Goal: Entertainment & Leisure: Consume media (video, audio)

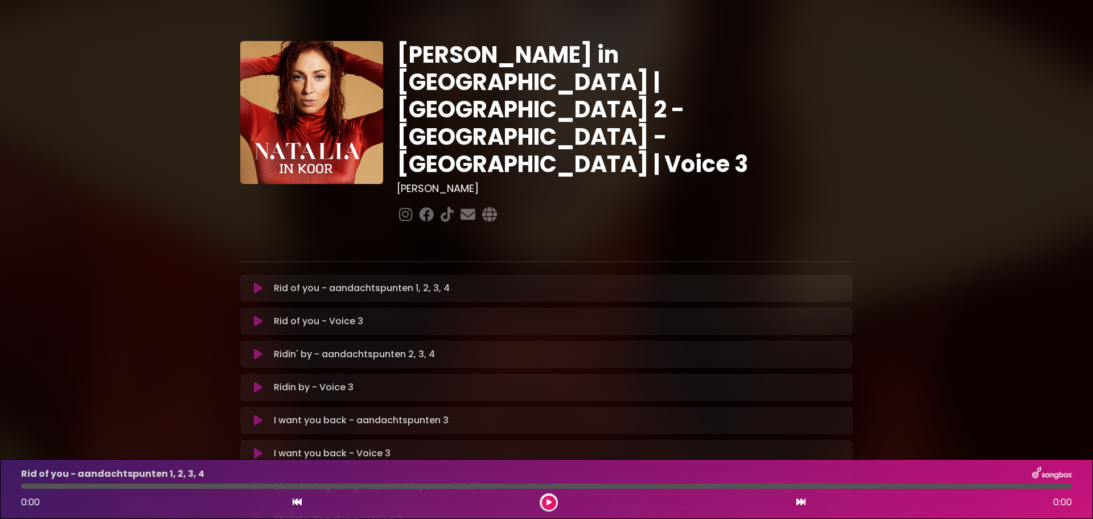
click at [257, 282] on icon at bounding box center [258, 287] width 9 height 11
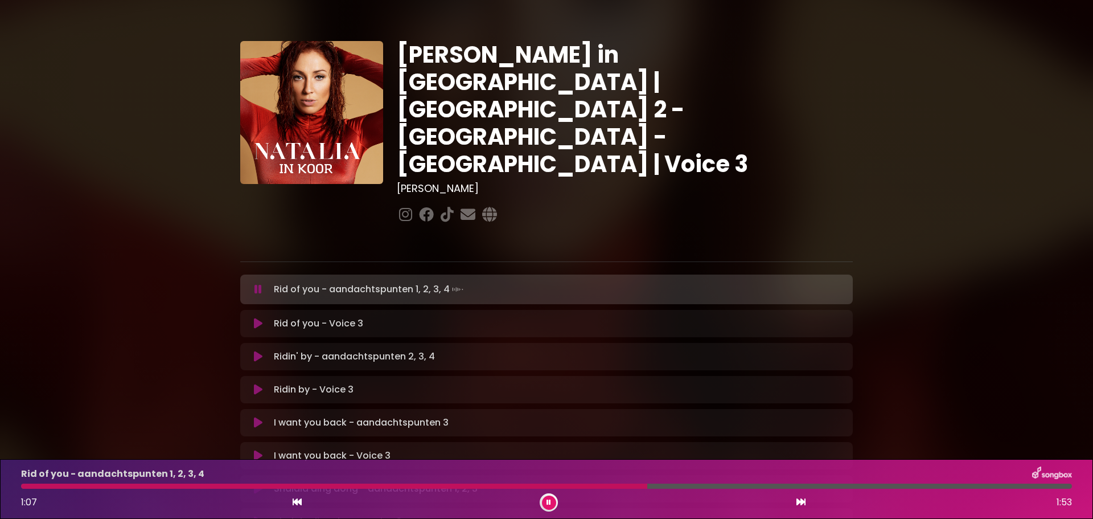
click at [545, 502] on button at bounding box center [549, 502] width 14 height 14
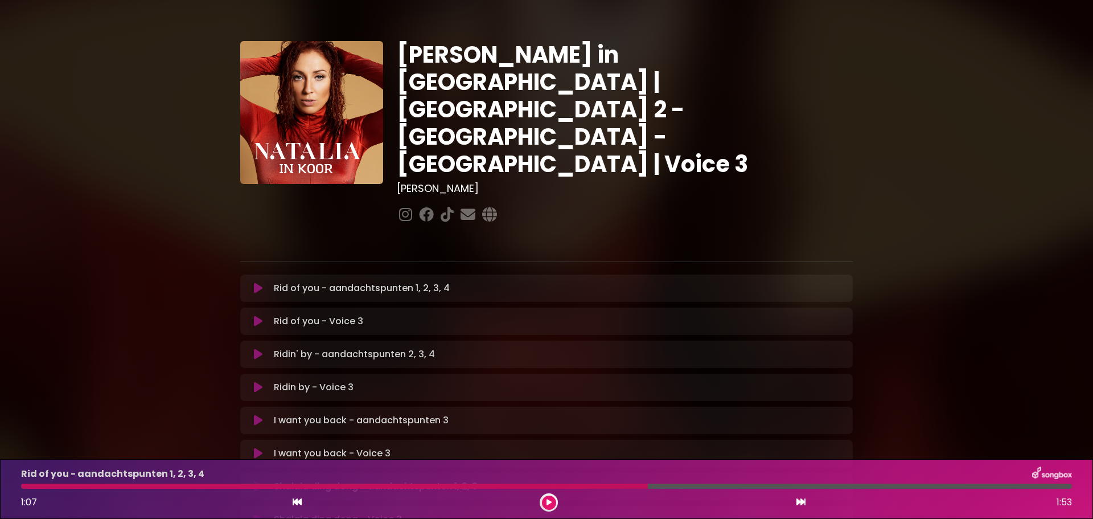
click at [545, 502] on button at bounding box center [549, 502] width 14 height 14
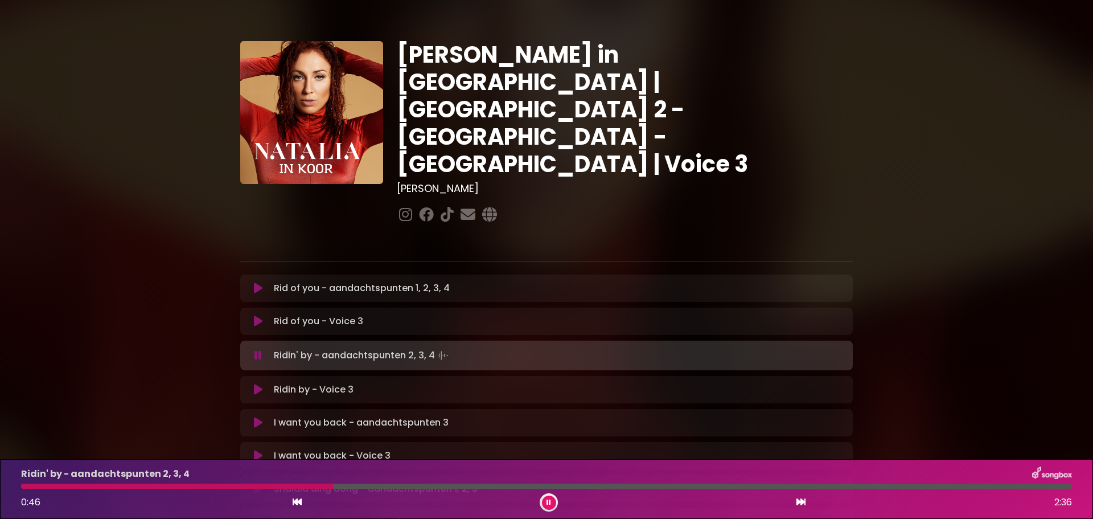
click at [410, 281] on p "Rid of you - aandachtspunten 1, 2, 3, 4 Loading Track..." at bounding box center [362, 288] width 176 height 14
click at [257, 282] on icon at bounding box center [258, 287] width 9 height 11
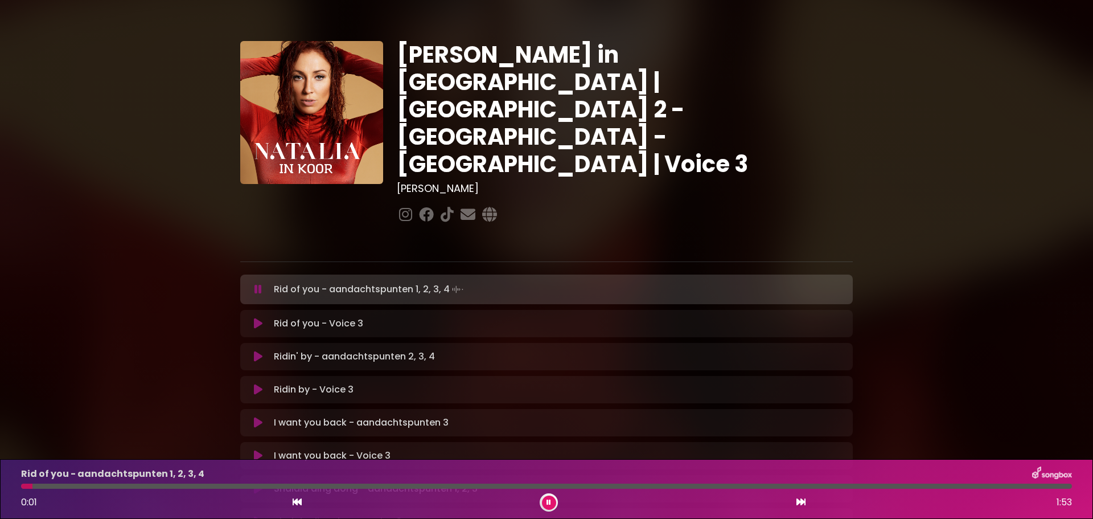
click at [405, 483] on div at bounding box center [546, 485] width 1051 height 5
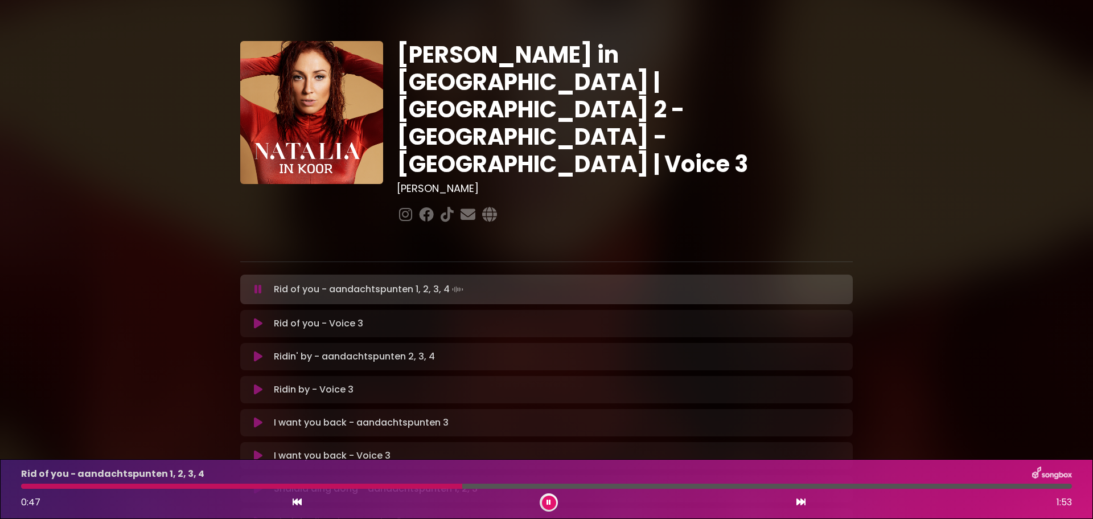
click at [688, 485] on div at bounding box center [546, 485] width 1051 height 5
click at [796, 486] on div at bounding box center [546, 485] width 1051 height 5
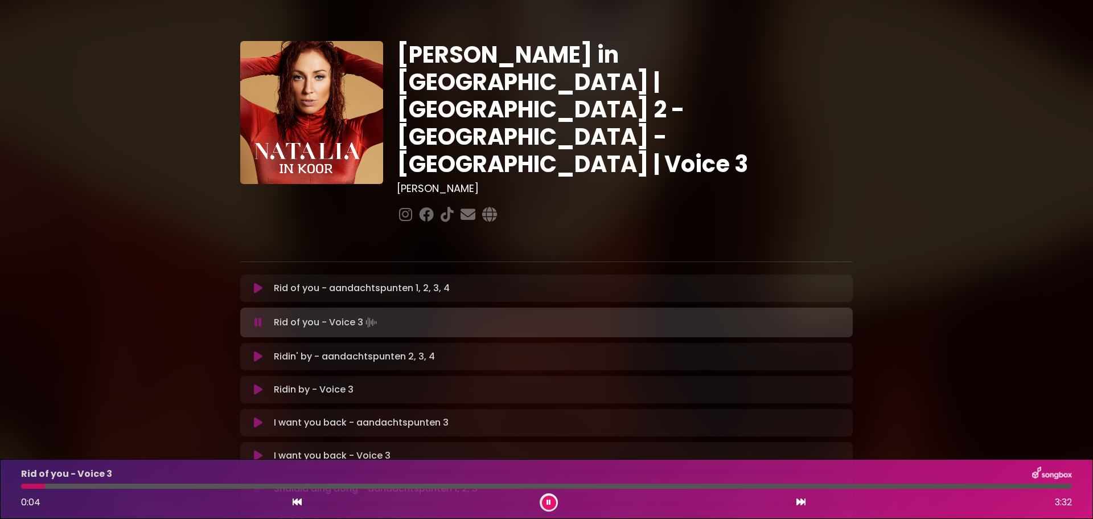
click at [256, 351] on icon at bounding box center [258, 356] width 9 height 11
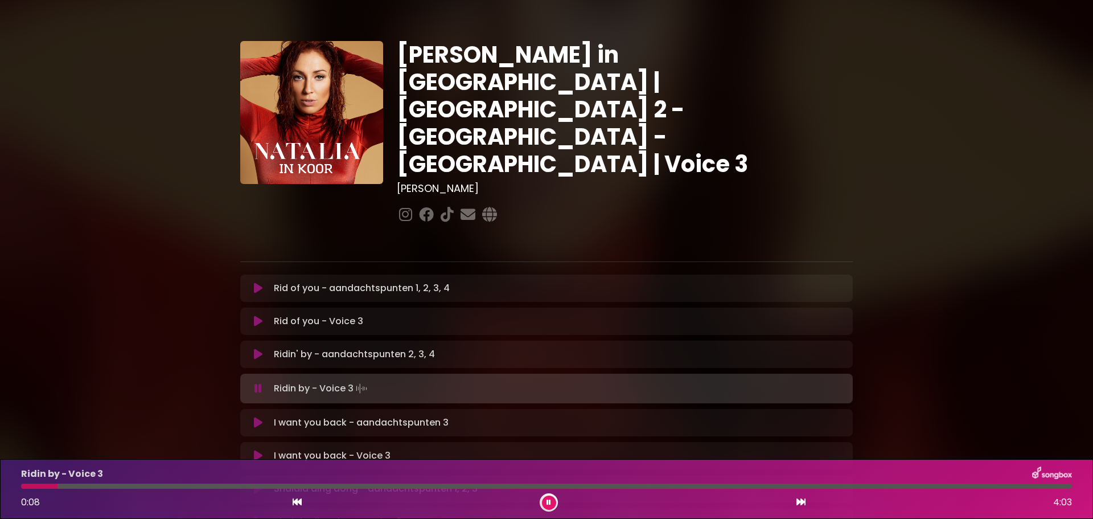
click at [258, 417] on icon at bounding box center [258, 422] width 9 height 11
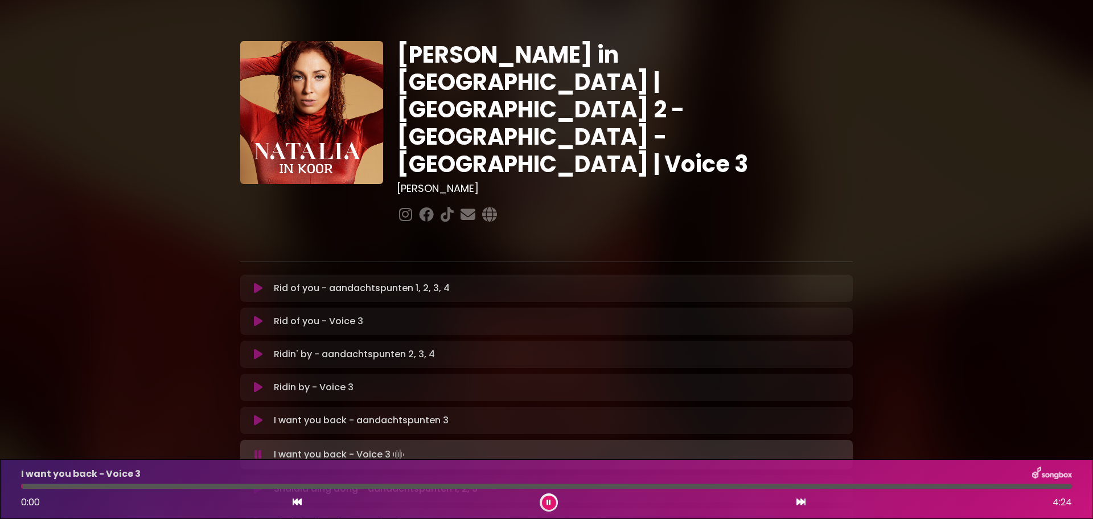
click at [254, 483] on icon at bounding box center [258, 488] width 9 height 11
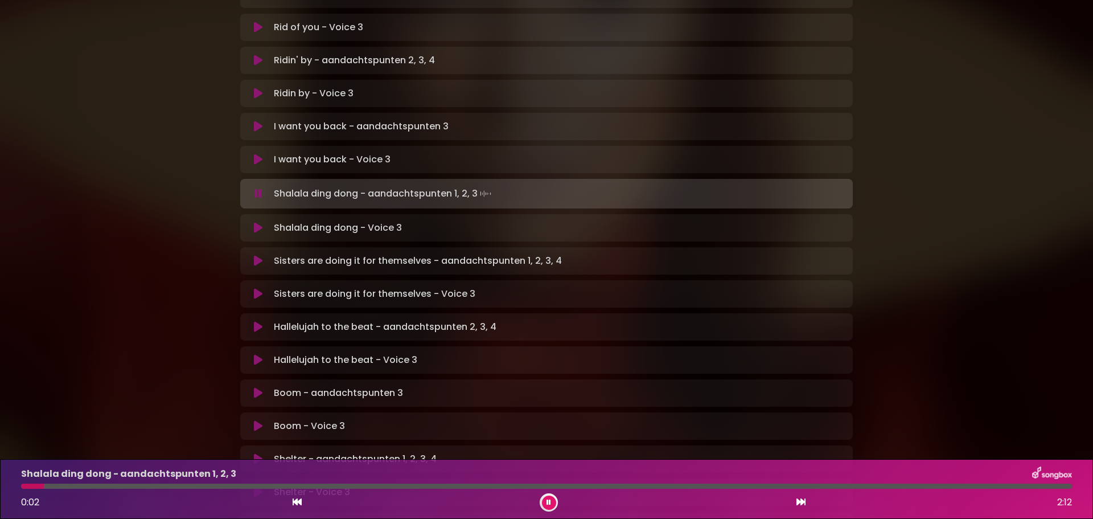
scroll to position [296, 0]
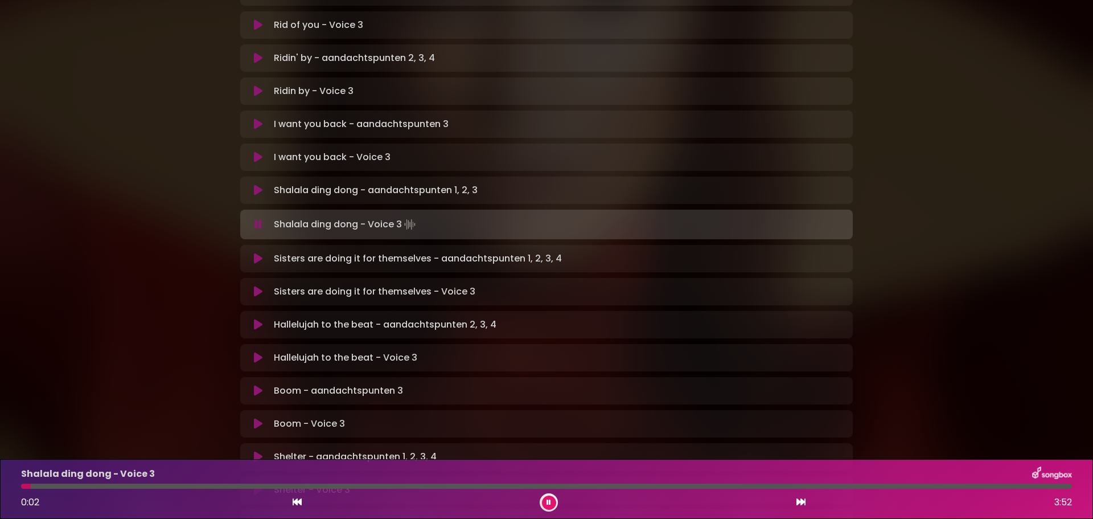
click at [257, 253] on icon at bounding box center [258, 258] width 9 height 11
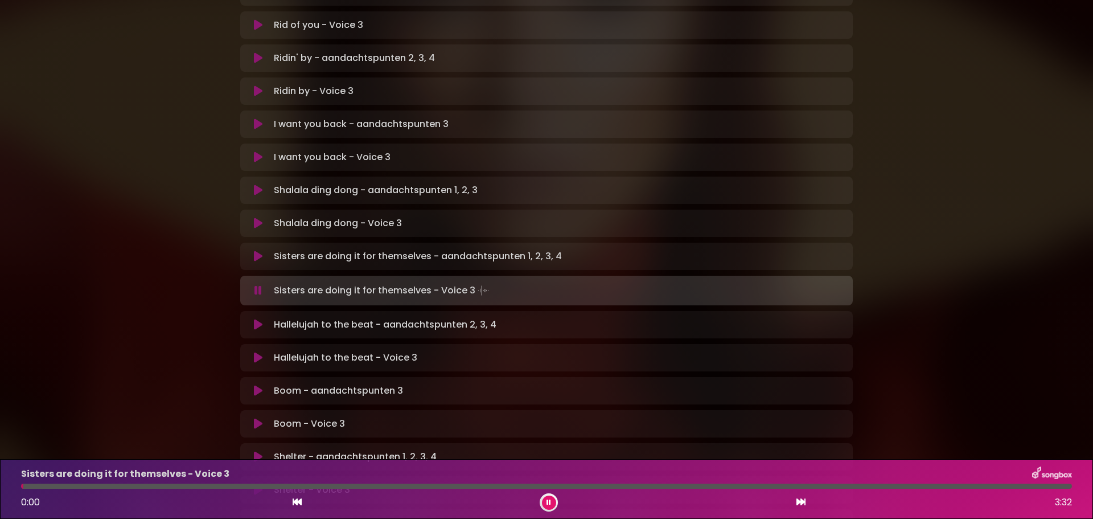
click at [260, 319] on icon at bounding box center [258, 324] width 9 height 11
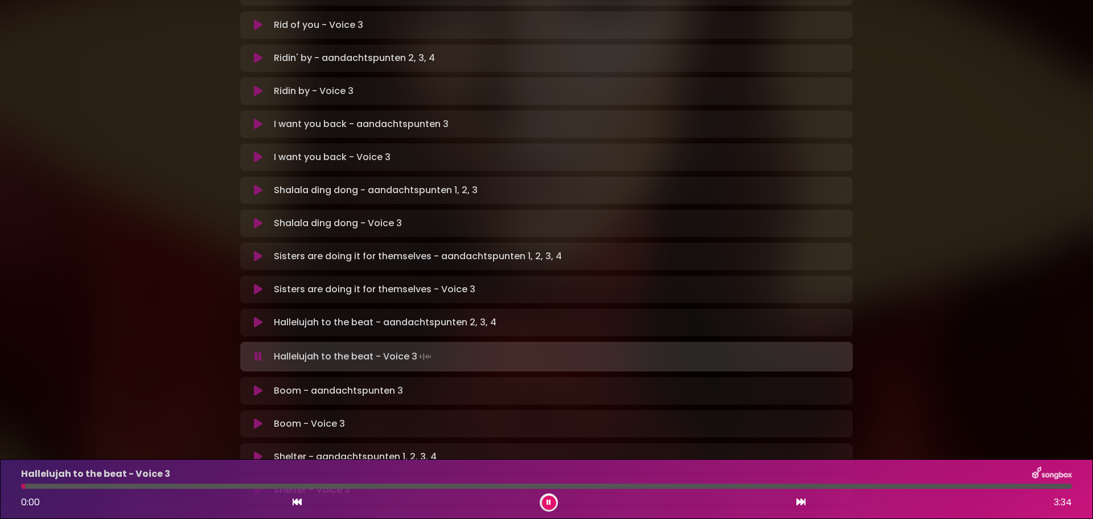
click at [258, 385] on icon at bounding box center [258, 390] width 9 height 11
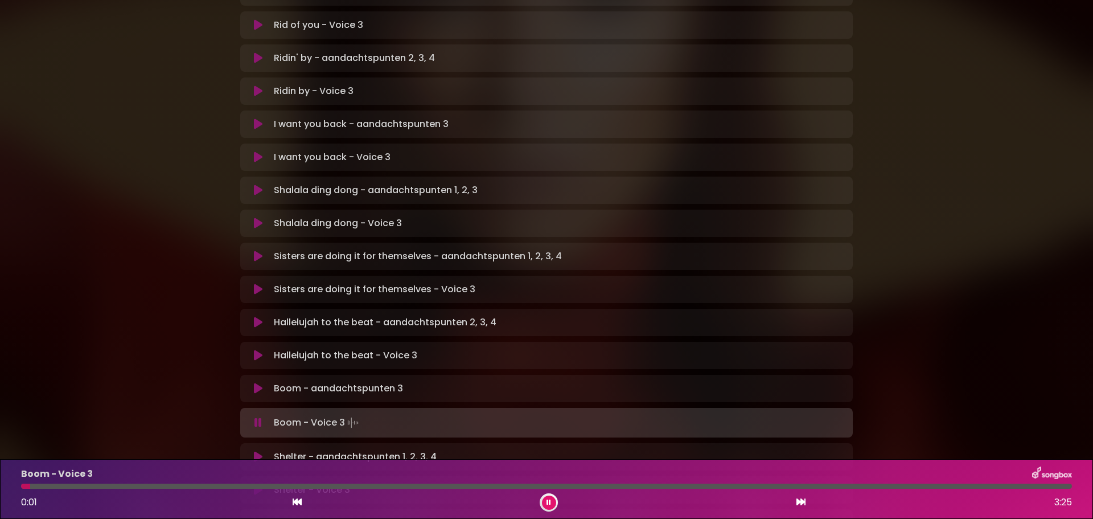
click at [257, 451] on icon at bounding box center [258, 456] width 9 height 11
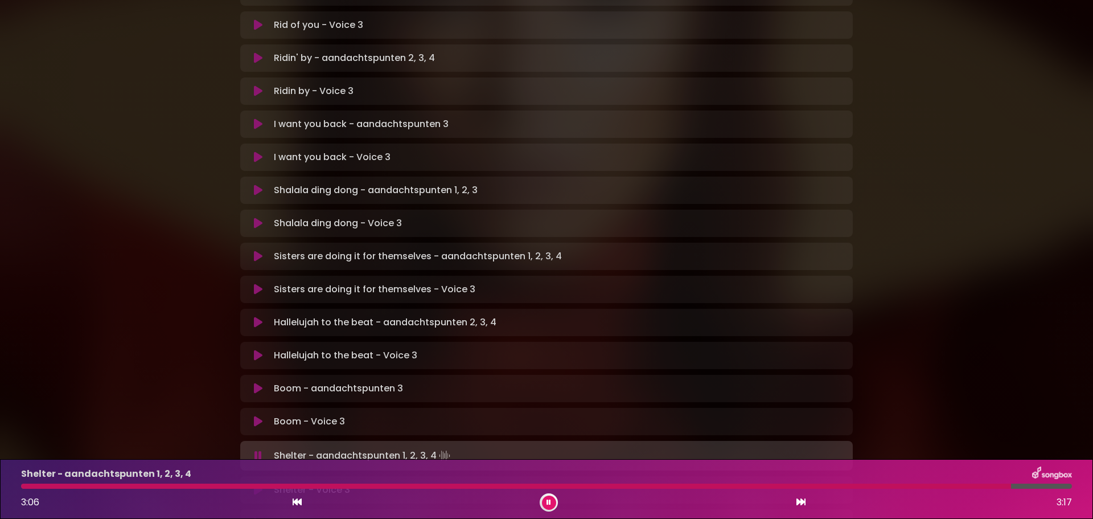
click at [929, 337] on div "[PERSON_NAME] in [GEOGRAPHIC_DATA] | [GEOGRAPHIC_DATA] 2 - [GEOGRAPHIC_DATA] - …" at bounding box center [546, 252] width 1093 height 1069
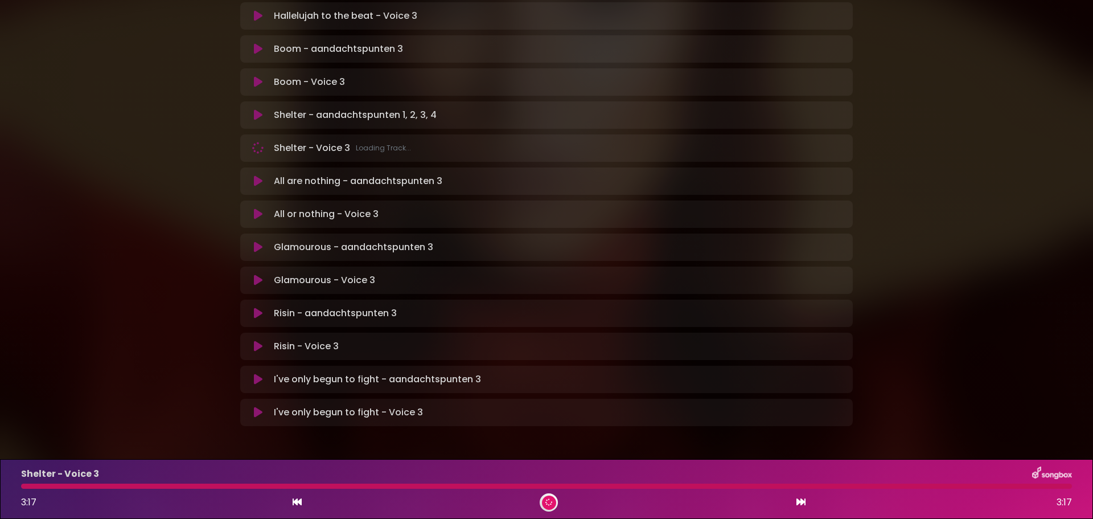
scroll to position [633, 0]
click at [256, 178] on icon at bounding box center [258, 183] width 9 height 11
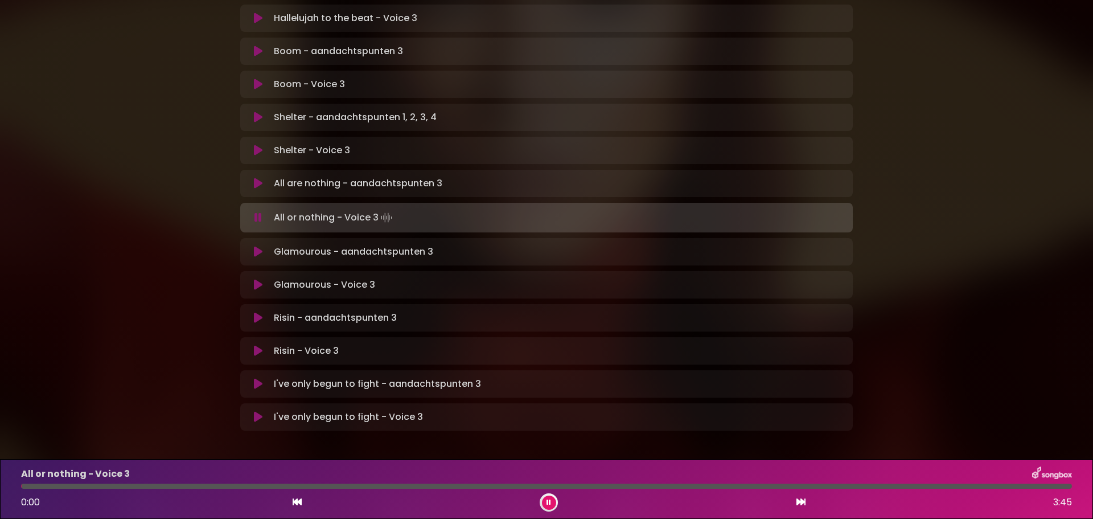
scroll to position [635, 0]
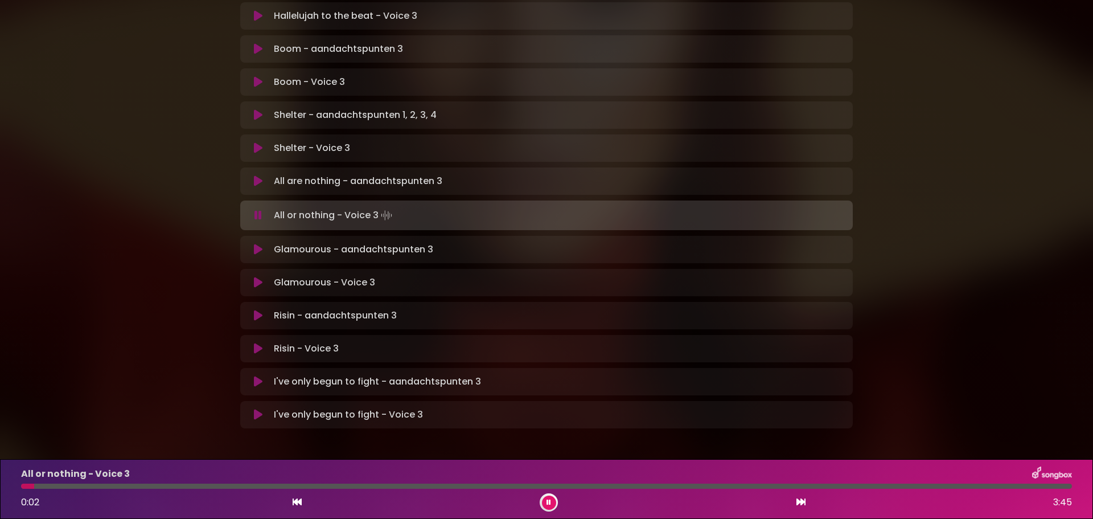
click at [257, 244] on icon at bounding box center [258, 249] width 9 height 11
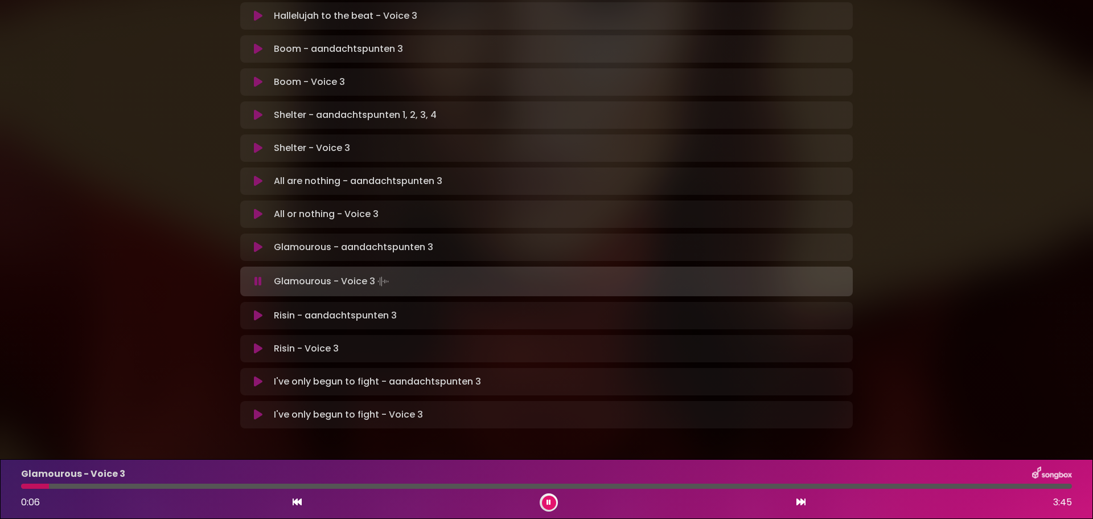
click at [256, 310] on icon at bounding box center [258, 315] width 9 height 11
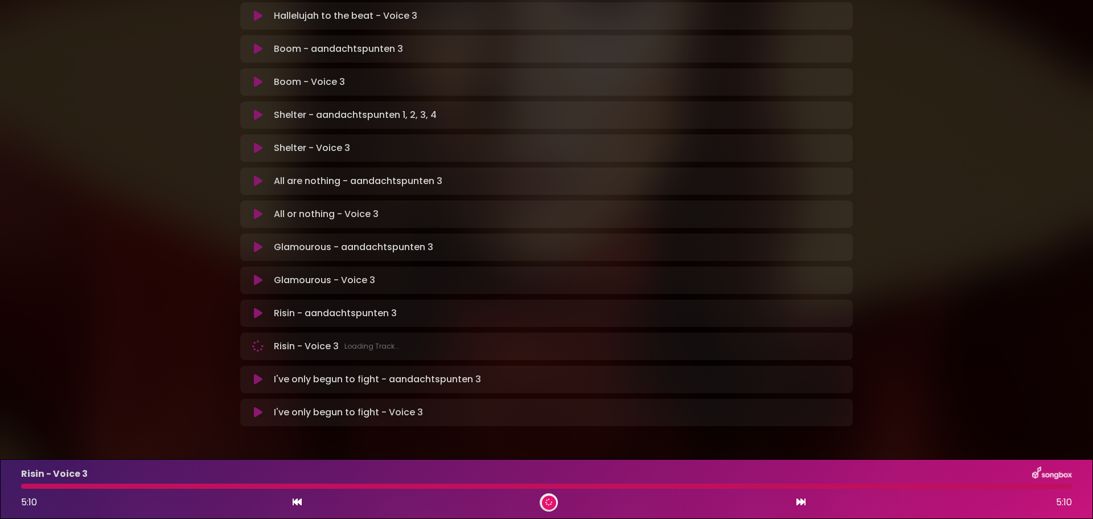
scroll to position [633, 0]
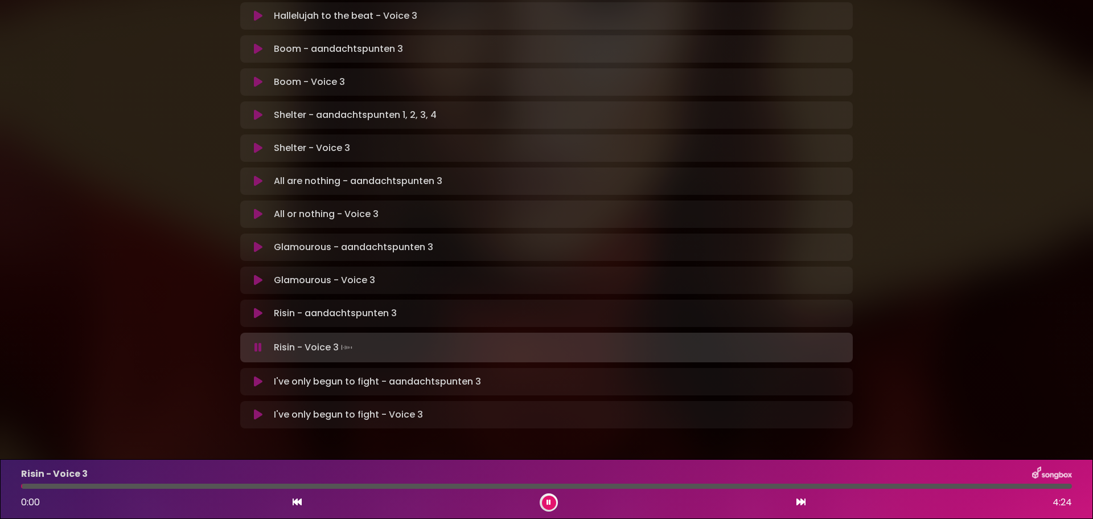
click at [254, 376] on icon at bounding box center [258, 381] width 9 height 11
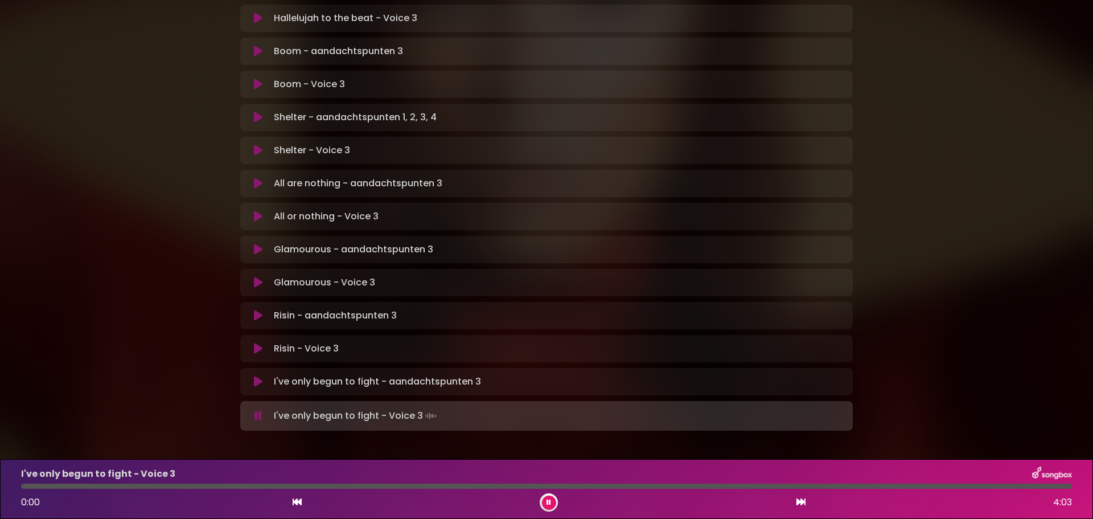
scroll to position [635, 0]
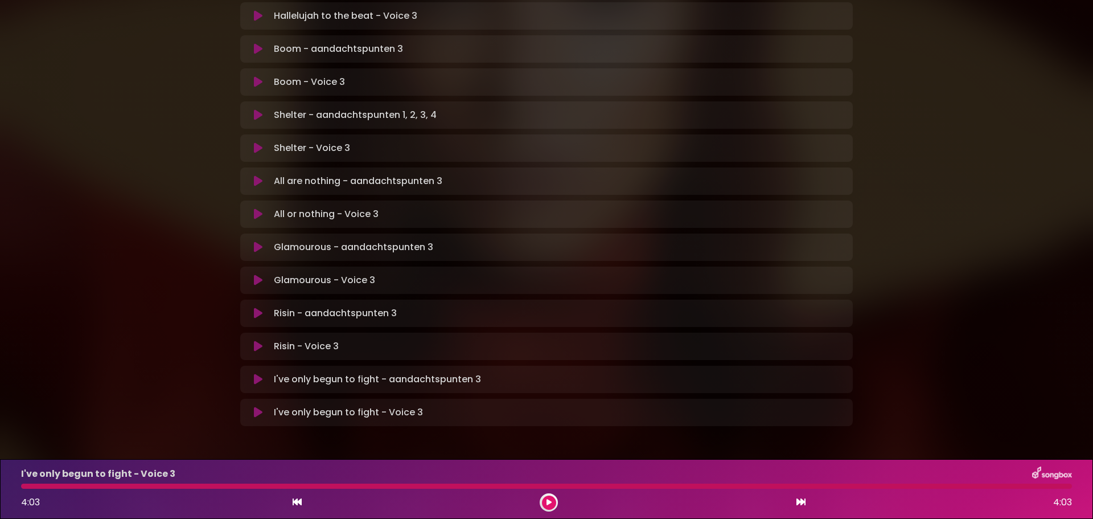
scroll to position [633, 0]
click at [258, 277] on icon at bounding box center [258, 282] width 9 height 11
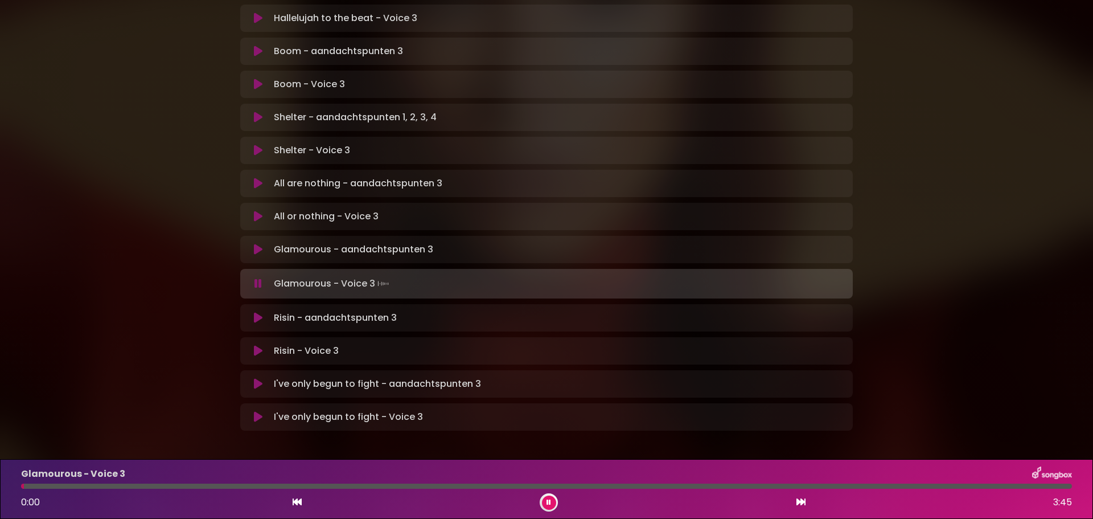
click at [257, 244] on icon at bounding box center [258, 249] width 9 height 11
